Goal: Check status: Check status

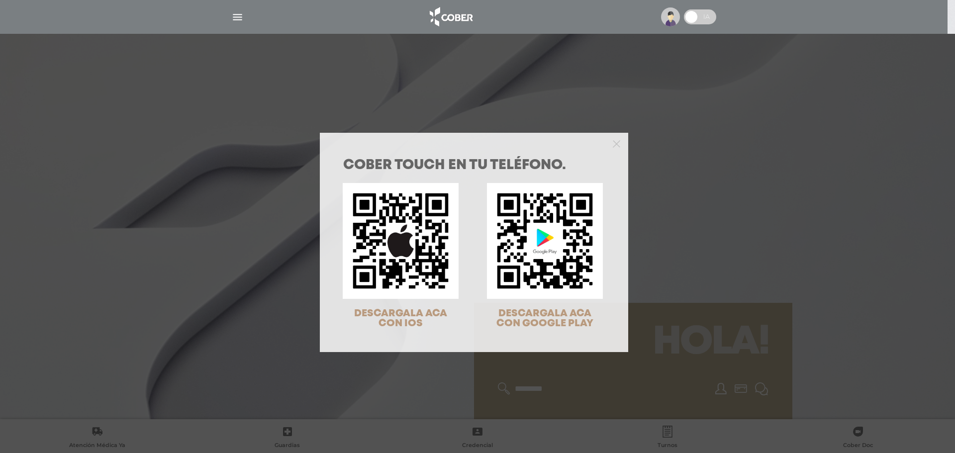
click at [662, 206] on div "COBER TOUCH en tu teléfono. DESCARGALA ACA CON IOS DESCARGALA ACA CON GOOGLE PL…" at bounding box center [477, 226] width 955 height 453
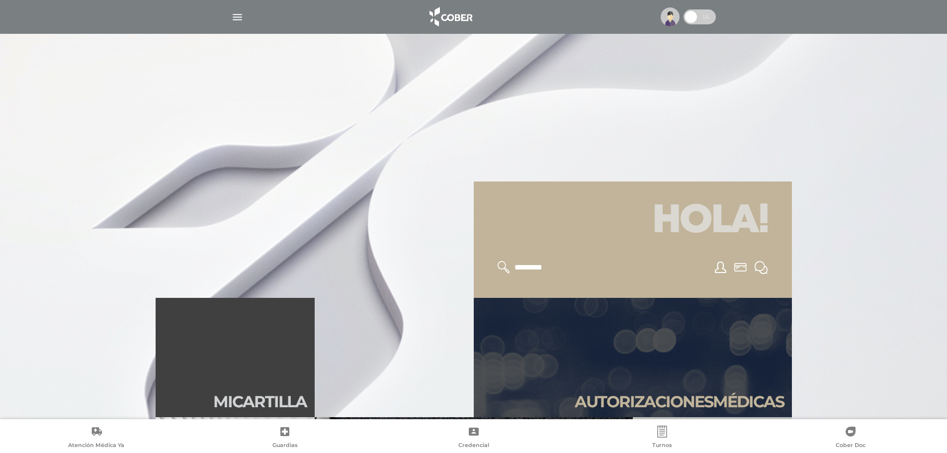
scroll to position [199, 0]
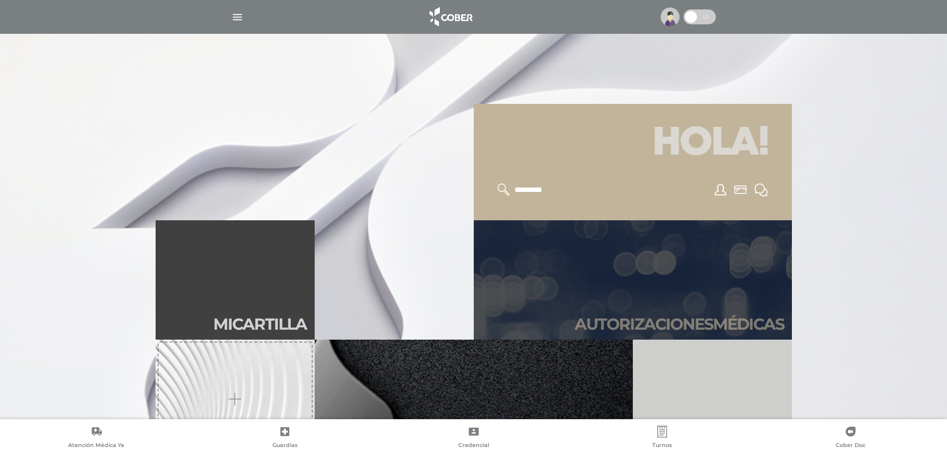
click at [651, 255] on link "Autori zaciones médicas" at bounding box center [633, 279] width 318 height 119
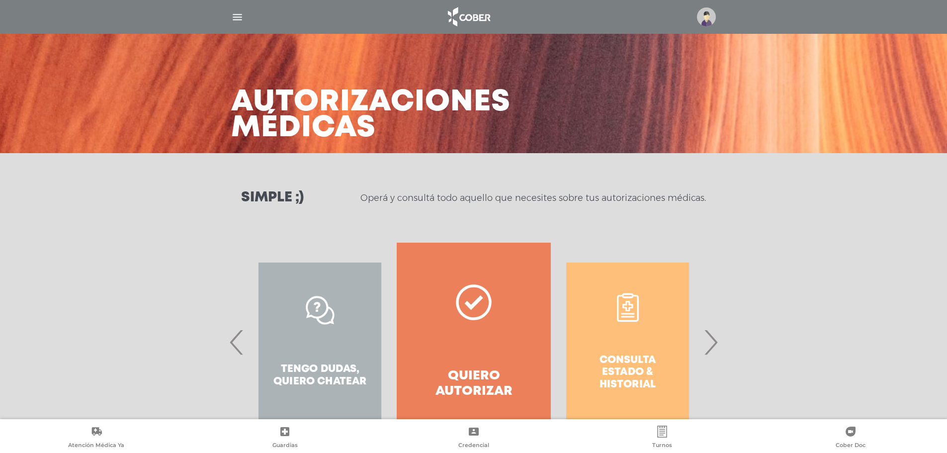
click at [708, 339] on span "›" at bounding box center [710, 342] width 19 height 54
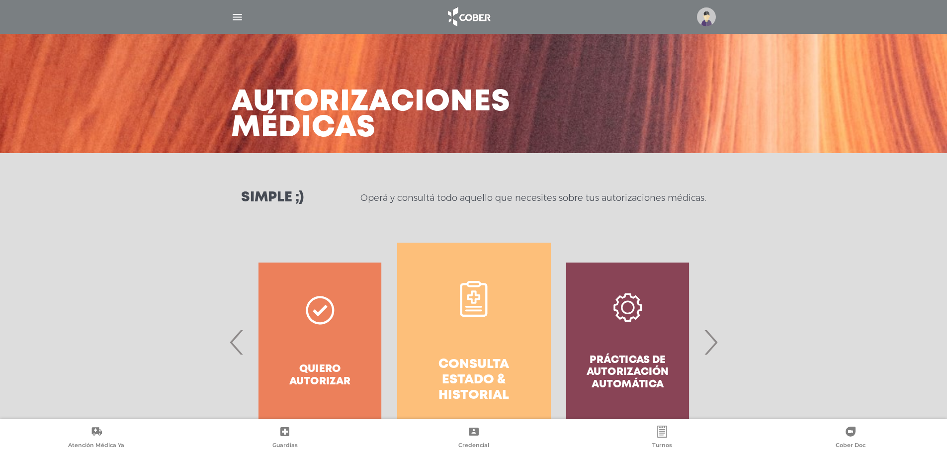
click at [500, 332] on link "Consulta estado & historial" at bounding box center [474, 342] width 154 height 199
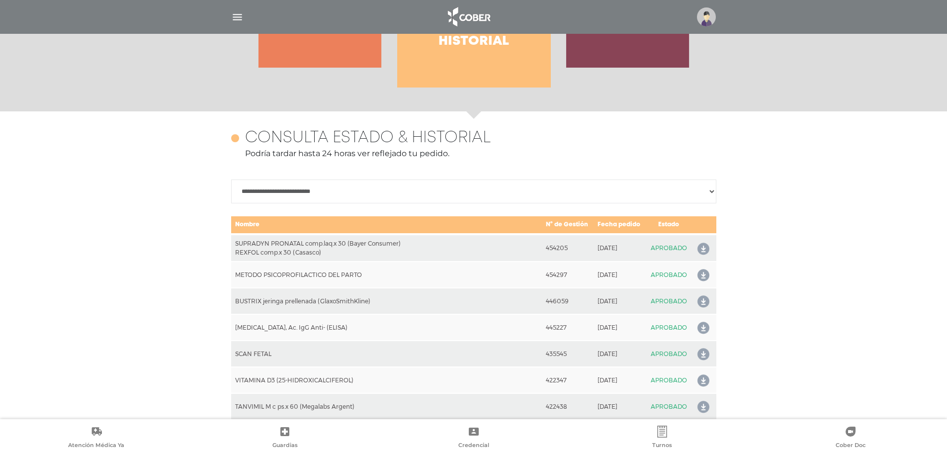
scroll to position [441, 0]
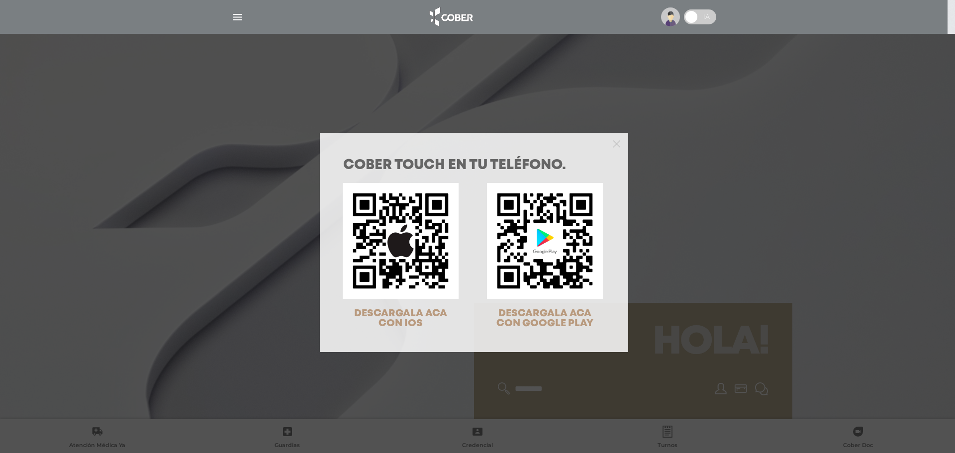
click at [777, 197] on div "COBER TOUCH en tu teléfono. DESCARGALA ACA CON IOS DESCARGALA ACA CON GOOGLE PL…" at bounding box center [477, 226] width 955 height 453
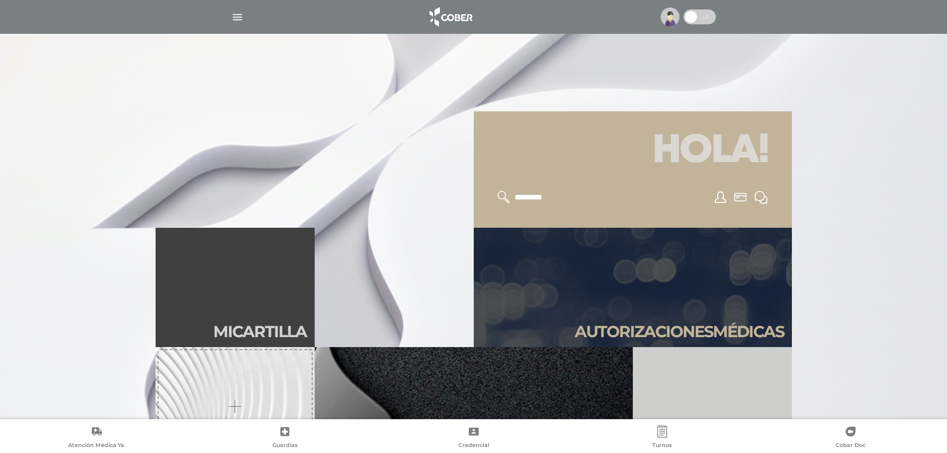
scroll to position [348, 0]
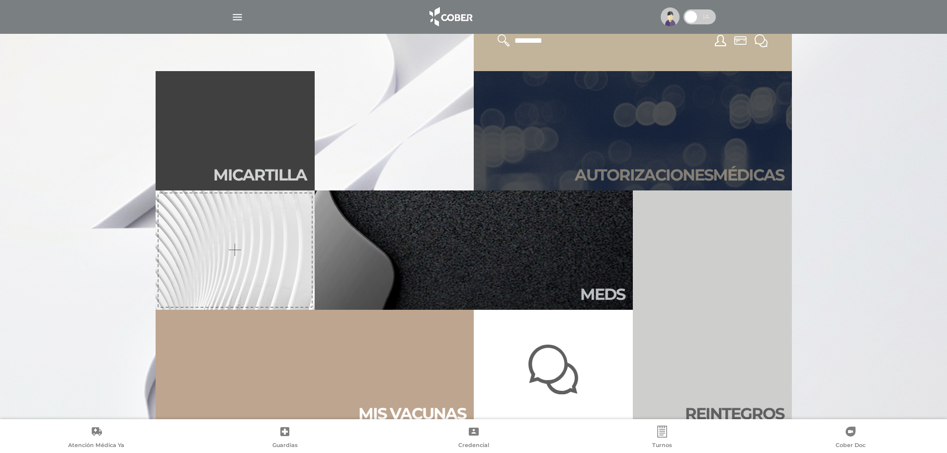
click at [681, 153] on link "Autori zaciones médicas" at bounding box center [633, 130] width 318 height 119
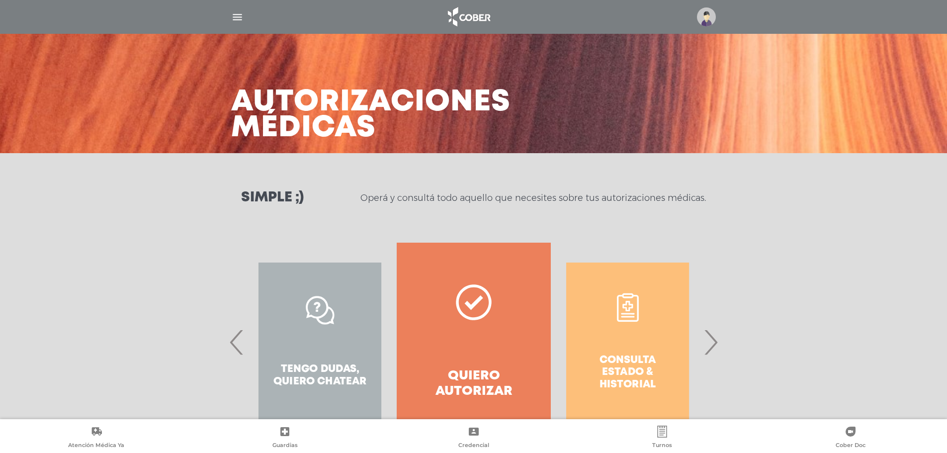
click at [707, 356] on span "›" at bounding box center [710, 342] width 19 height 54
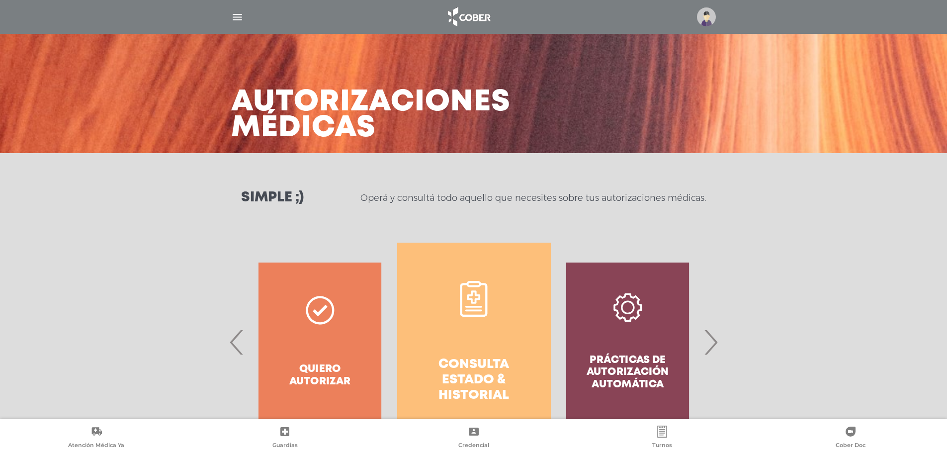
click at [491, 353] on link "Consulta estado & historial" at bounding box center [474, 342] width 154 height 199
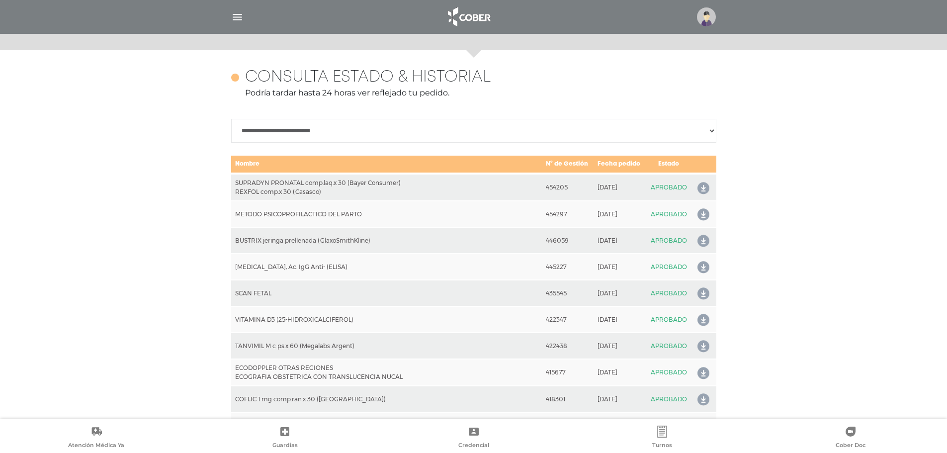
scroll to position [441, 0]
